Goal: Book appointment/travel/reservation

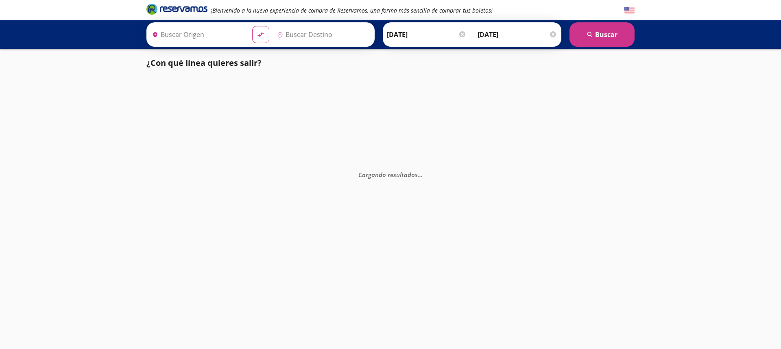
type input "Santiago de Querétaro, [GEOGRAPHIC_DATA]"
type input "Toluca, [GEOGRAPHIC_DATA]"
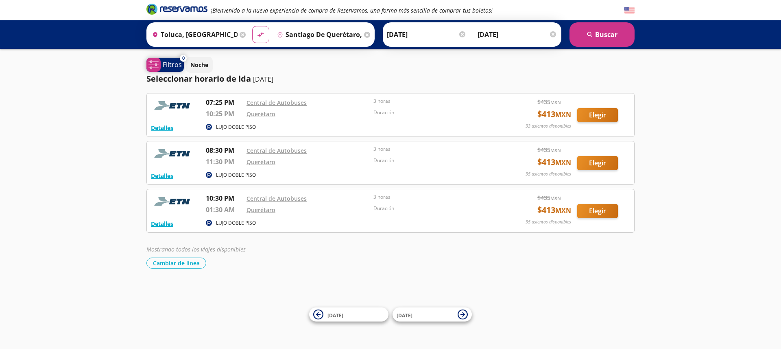
click at [168, 65] on p "Filtros" at bounding box center [172, 65] width 19 height 10
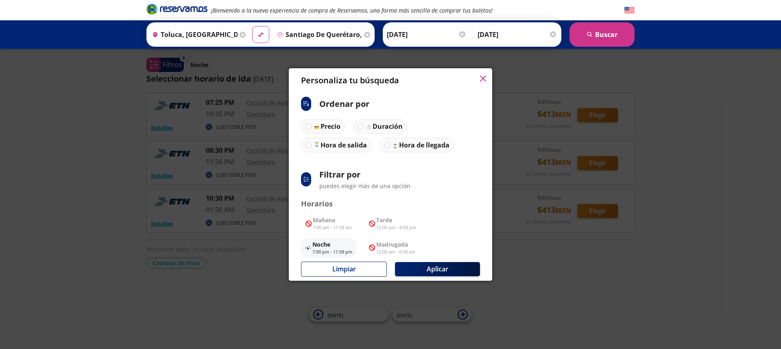
click at [485, 76] on icon "button" at bounding box center [483, 79] width 6 height 6
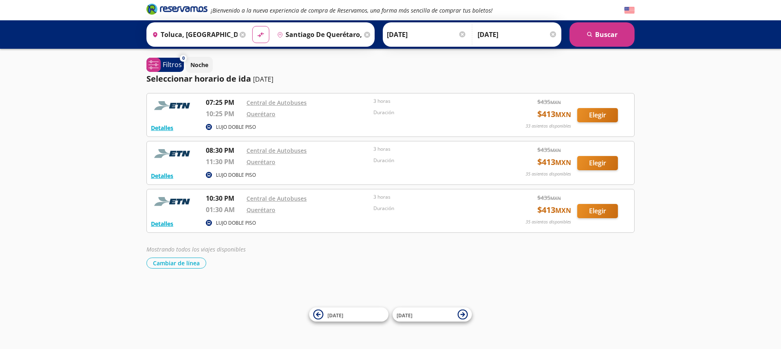
click at [412, 256] on div "Mostrando todos los viajes disponibles Cambiar de línea [GEOGRAPHIC_DATA] de lí…" at bounding box center [390, 257] width 488 height 24
